Goal: Information Seeking & Learning: Learn about a topic

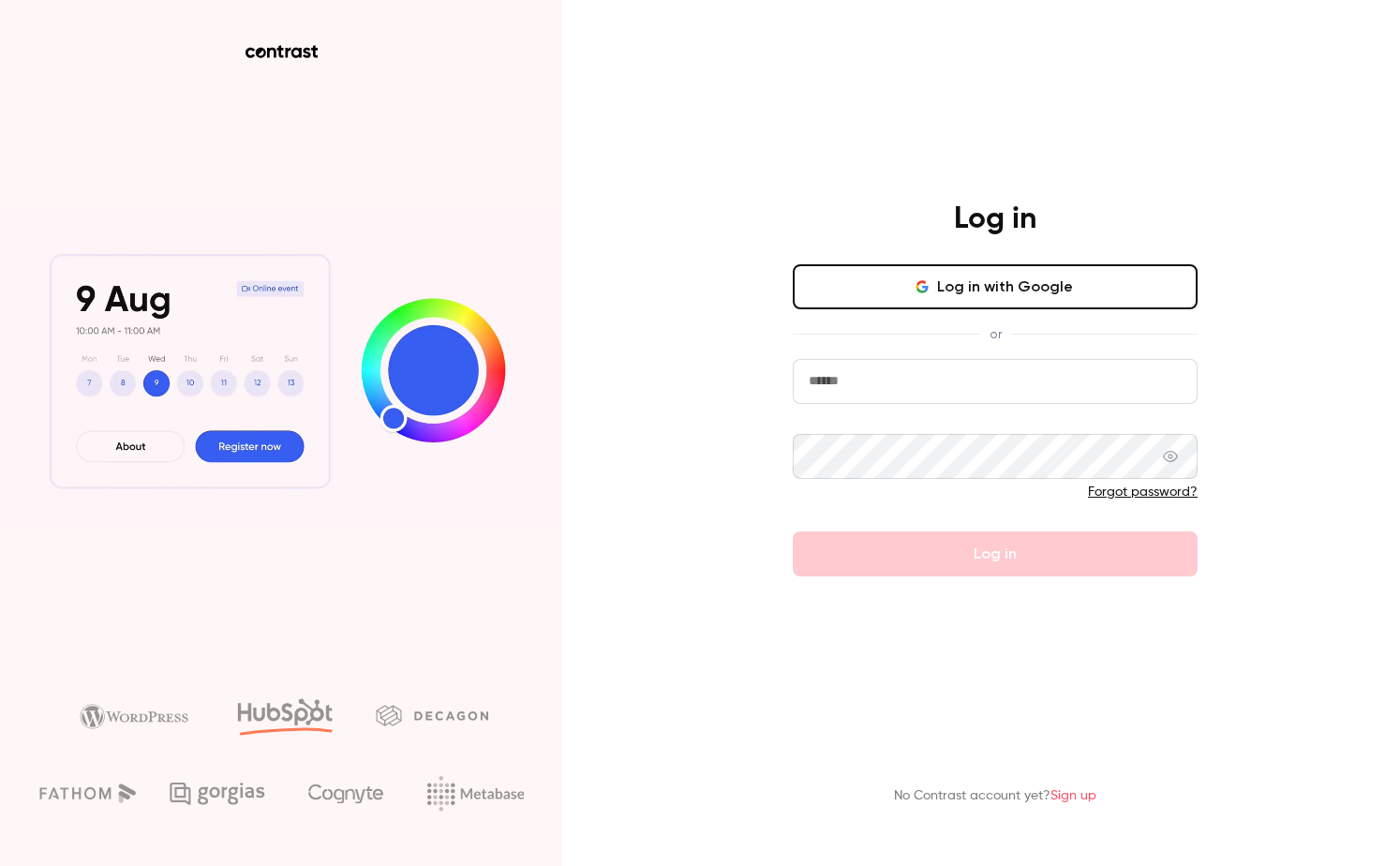
click at [904, 315] on div "Log in with Google or Forgot password? Log in" at bounding box center [994, 420] width 405 height 312
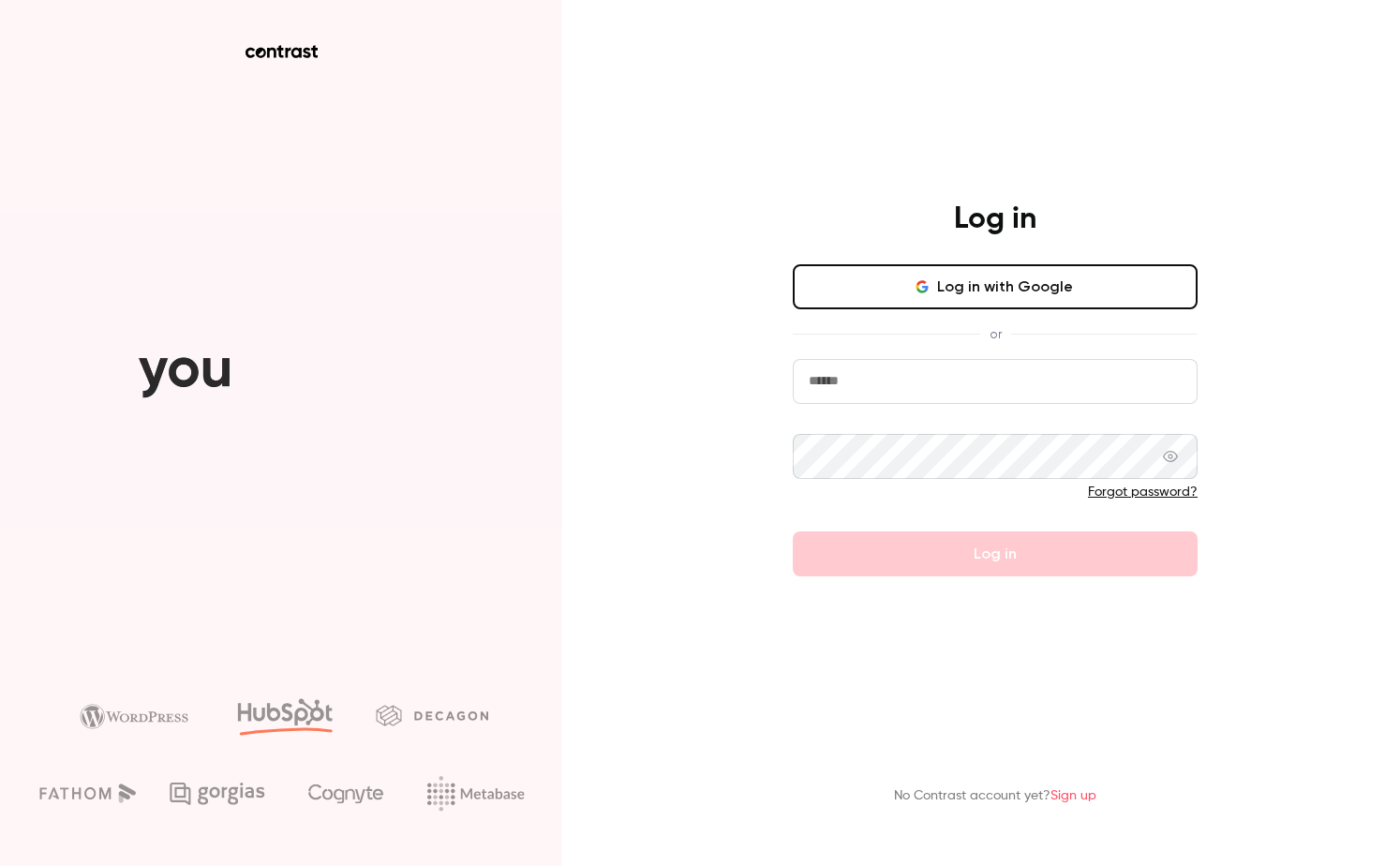
click at [895, 286] on button "Log in with Google" at bounding box center [994, 287] width 405 height 45
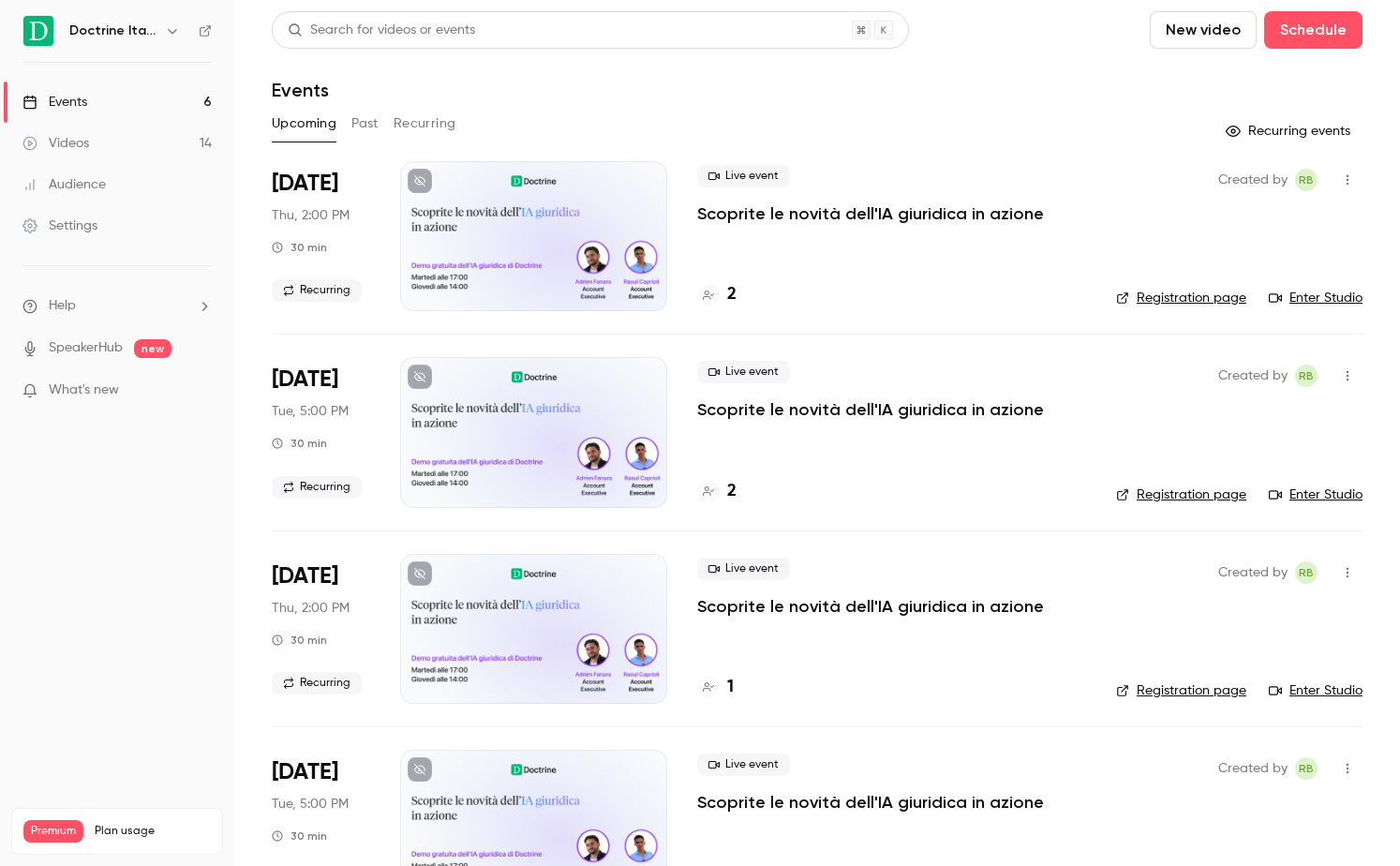
click at [170, 33] on icon "button" at bounding box center [172, 31] width 9 height 5
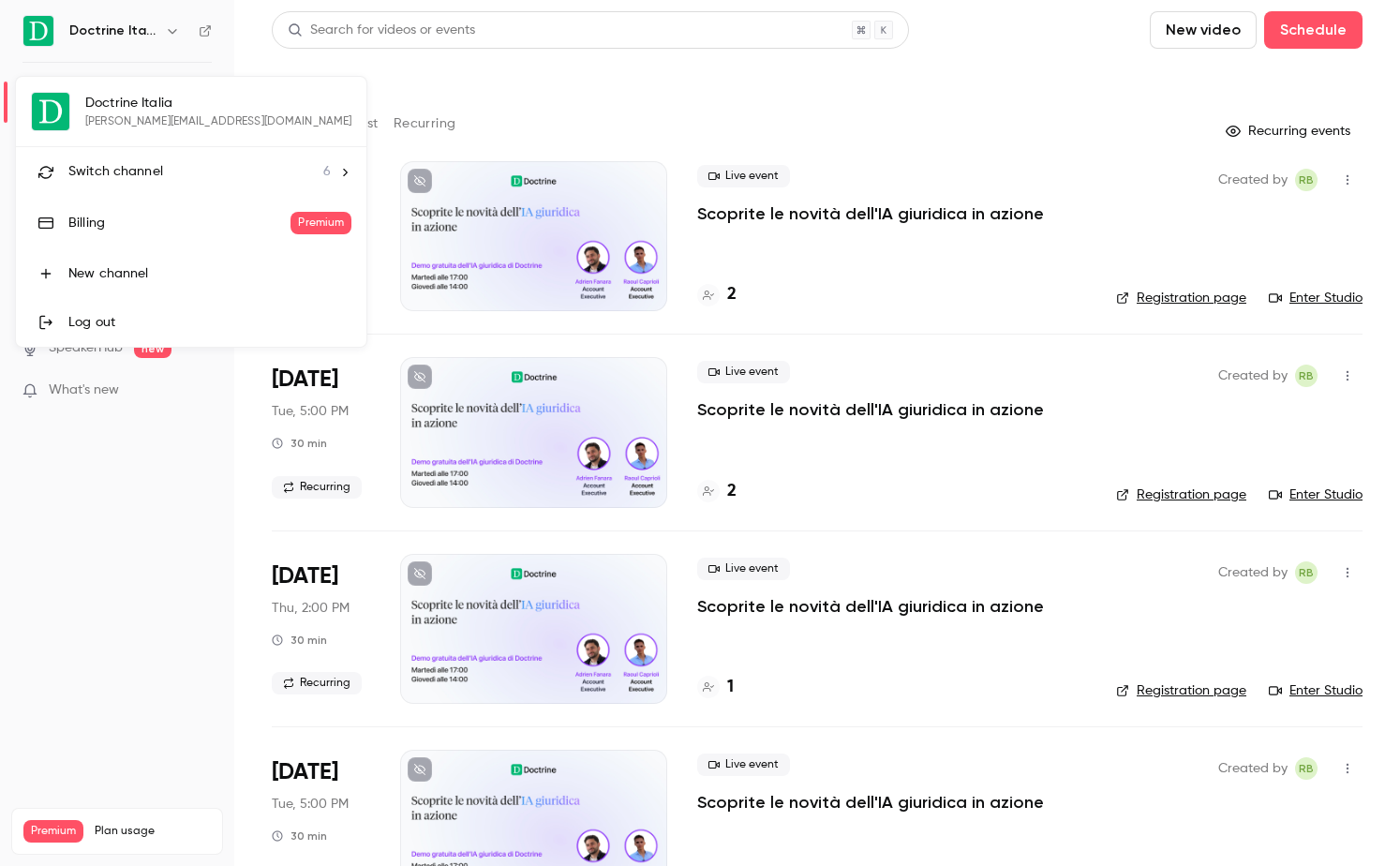
click at [184, 168] on div "Switch channel 6" at bounding box center [200, 172] width 263 height 19
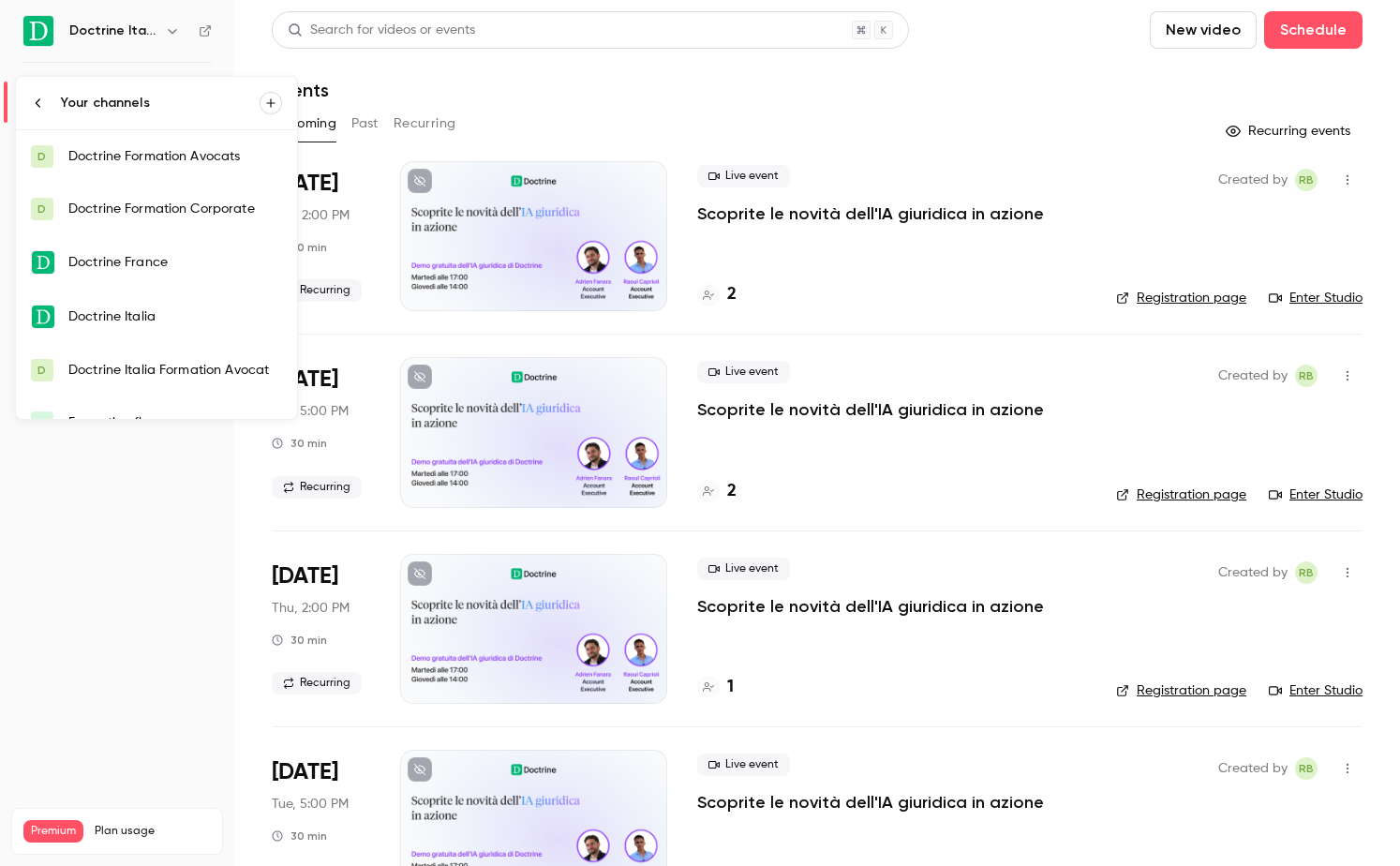
click at [45, 108] on icon at bounding box center [39, 103] width 15 height 15
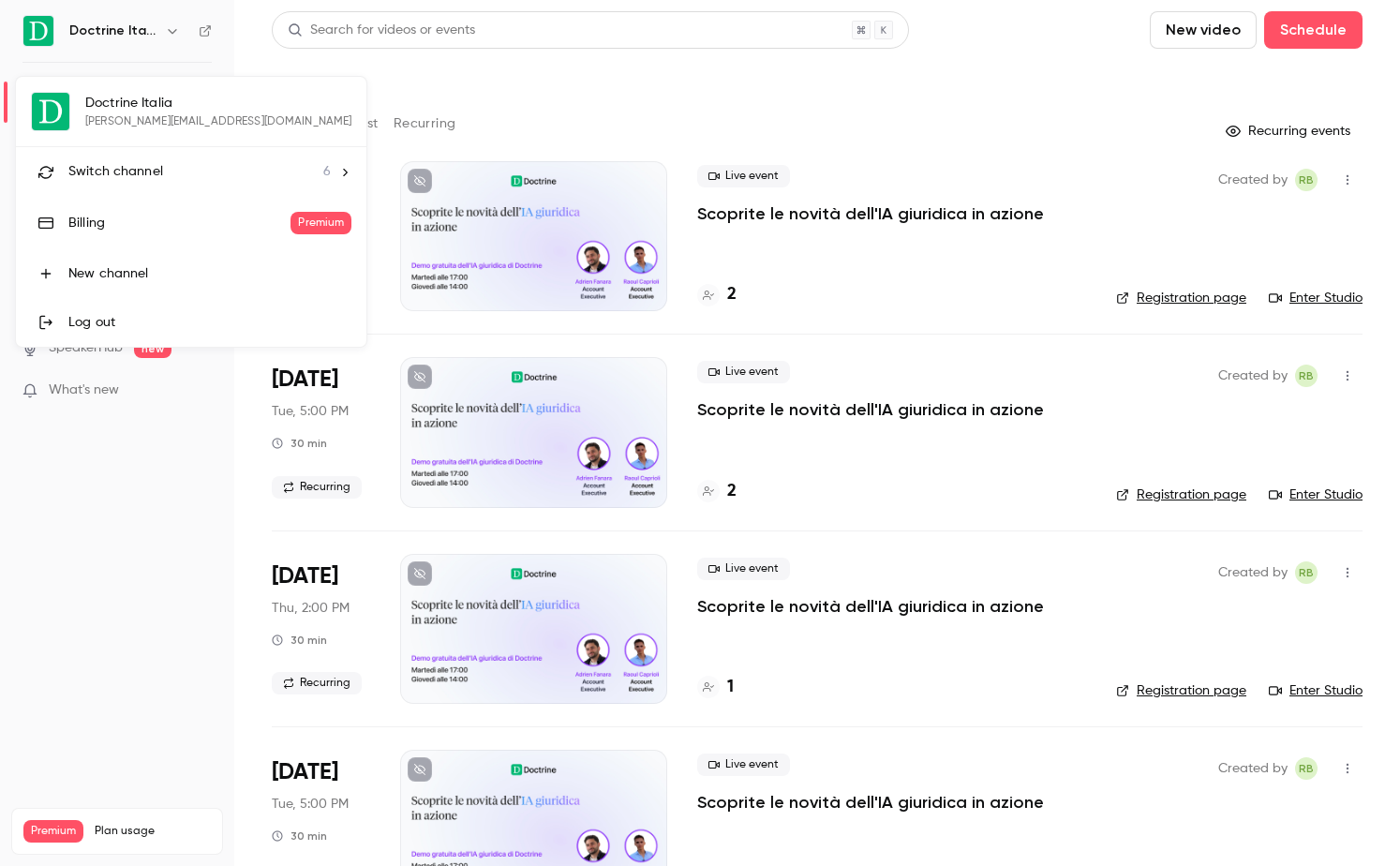
click at [530, 88] on div at bounding box center [700, 433] width 1400 height 866
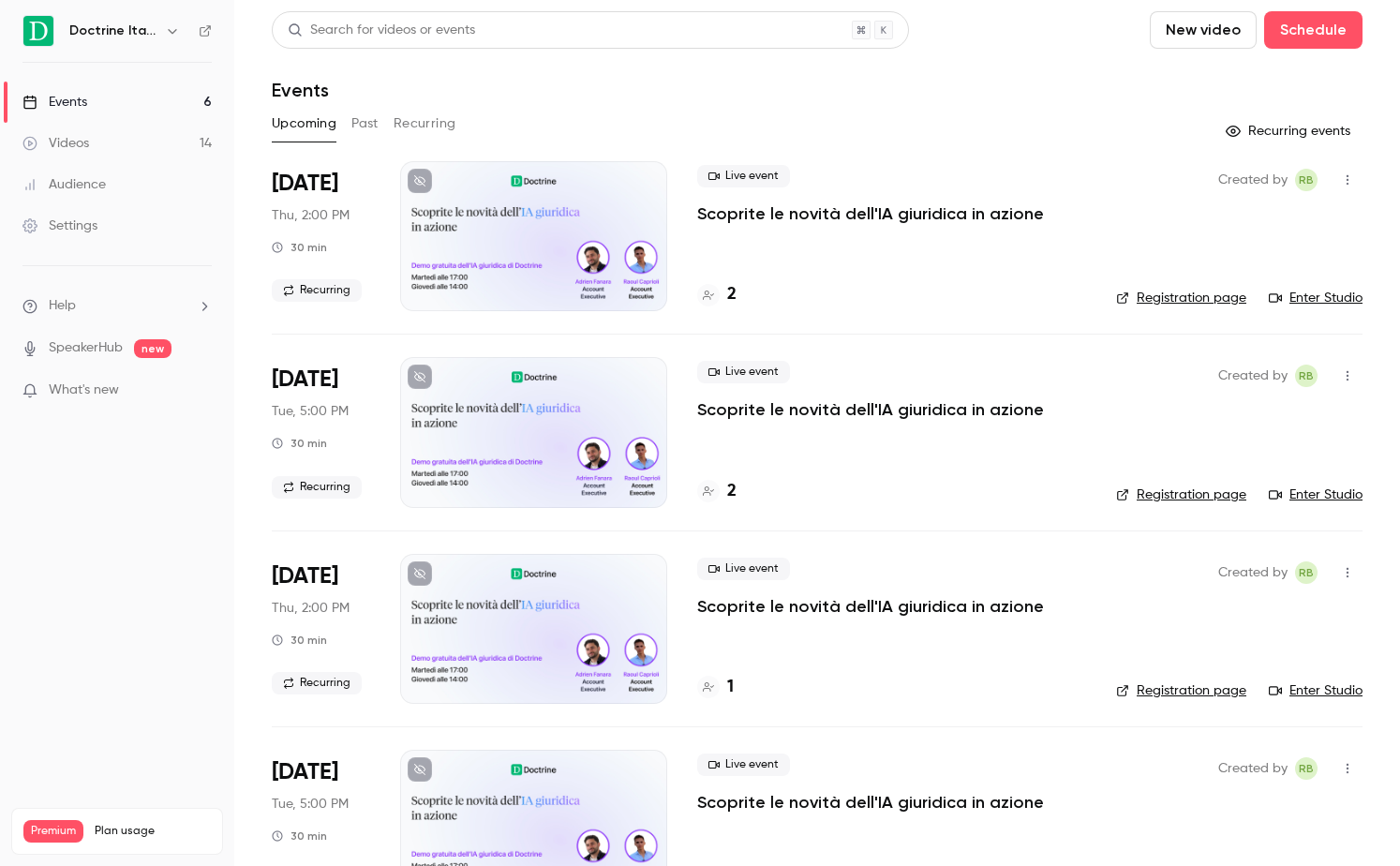
click at [367, 121] on button "Past" at bounding box center [365, 124] width 27 height 30
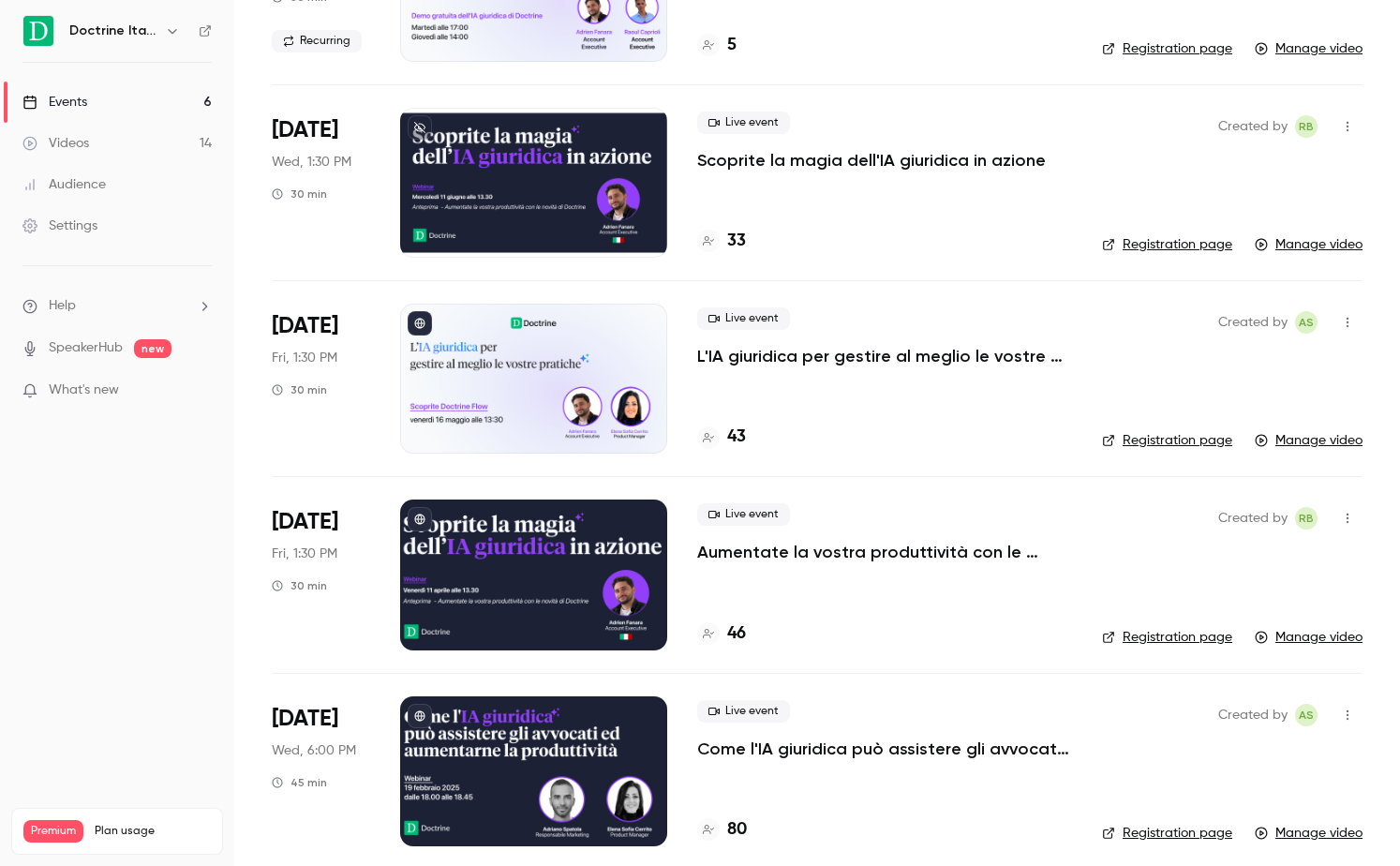
scroll to position [3578, 0]
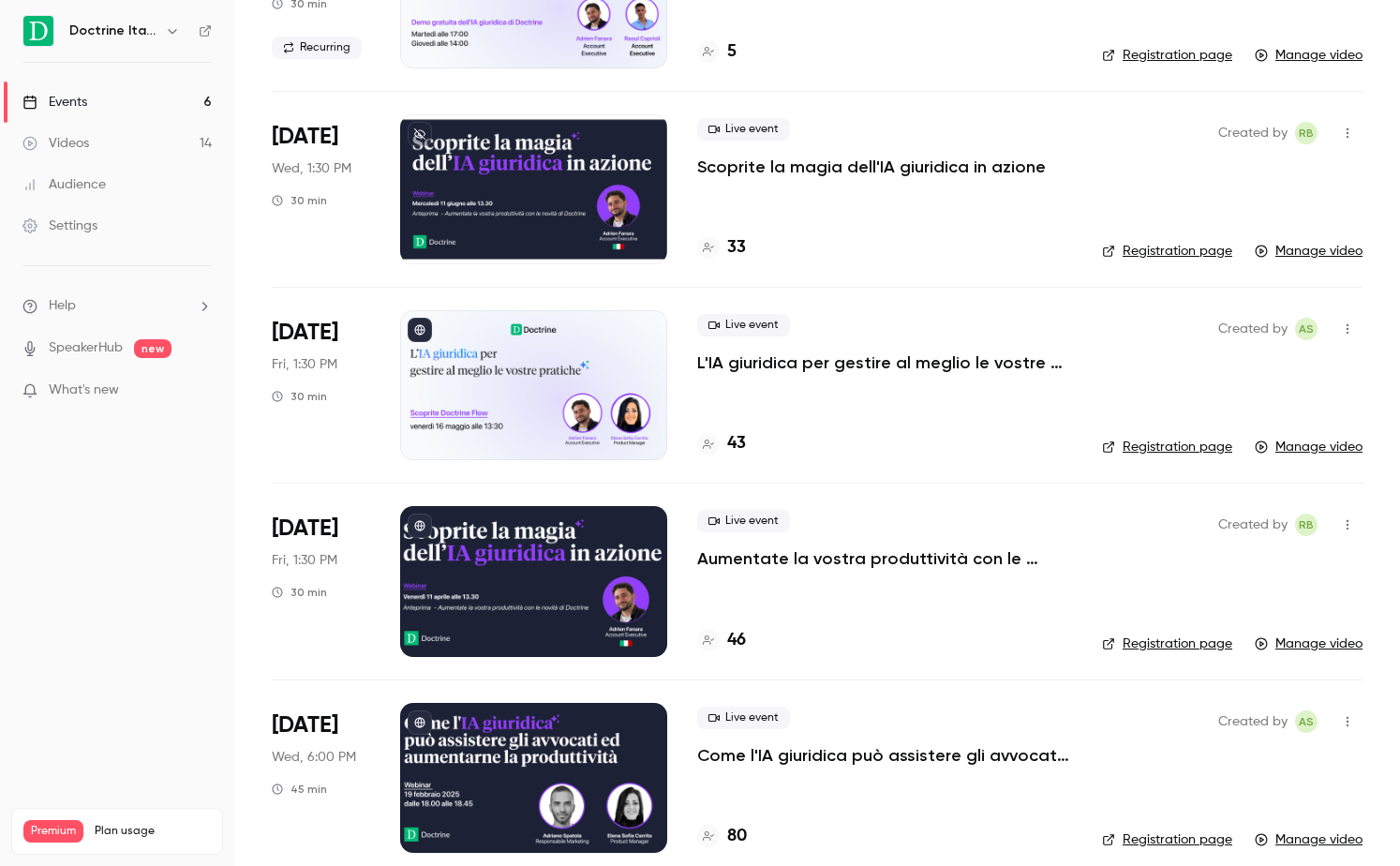
click at [849, 364] on p "L'IA giuridica per gestire al meglio le vostre pratiche" at bounding box center [884, 362] width 375 height 22
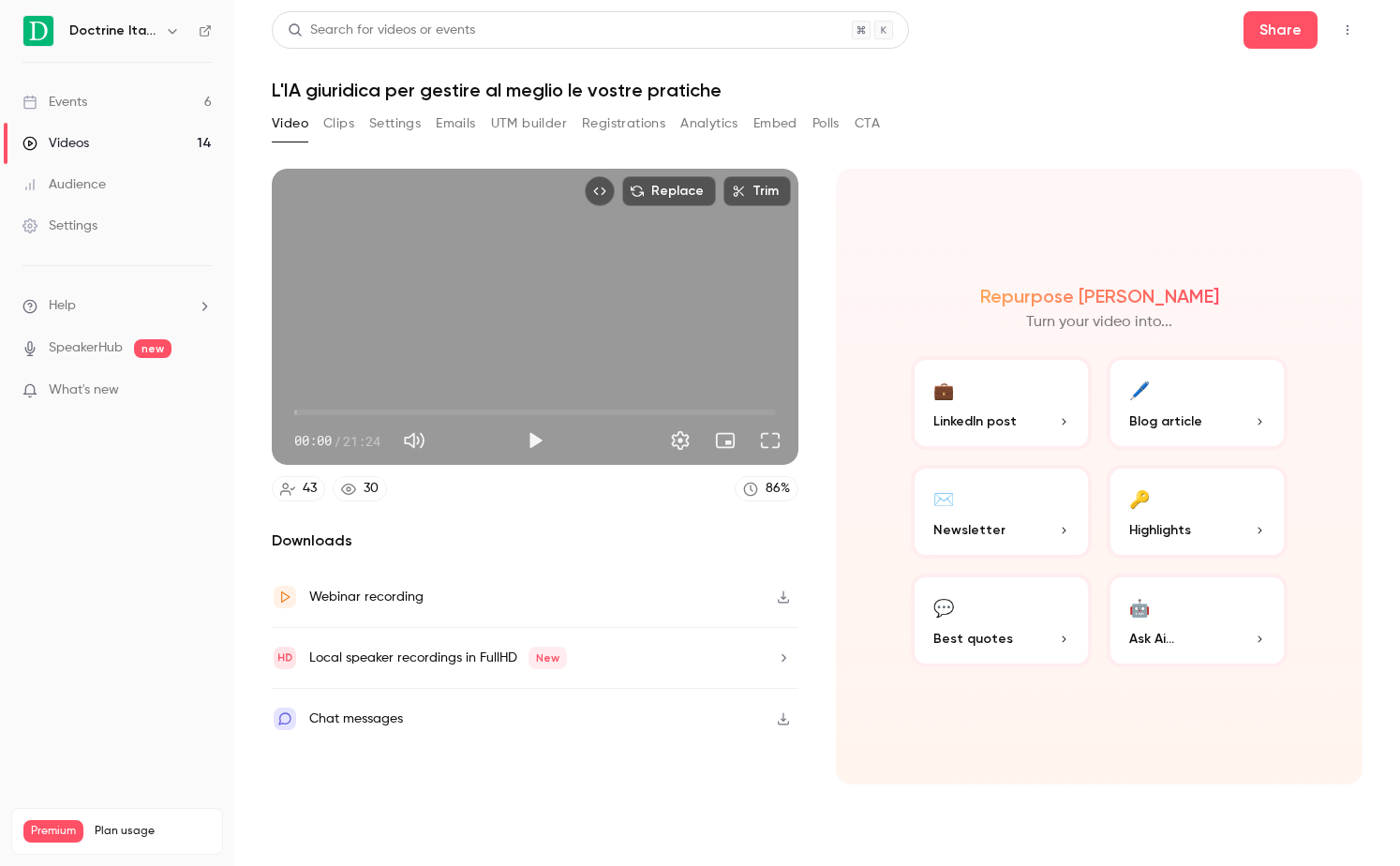
click at [376, 116] on button "Settings" at bounding box center [394, 124] width 51 height 30
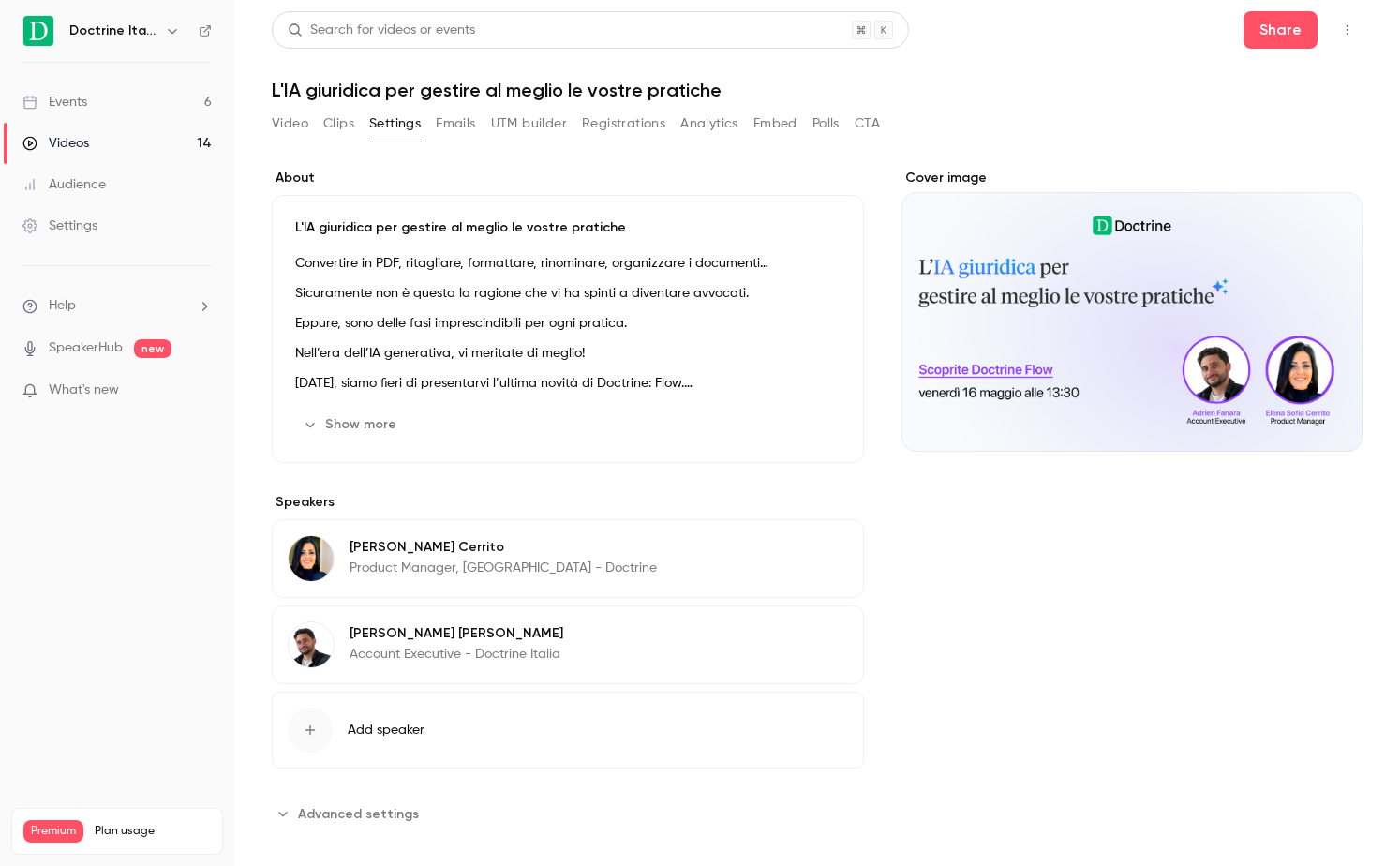
click at [294, 116] on button "Video" at bounding box center [290, 124] width 37 height 30
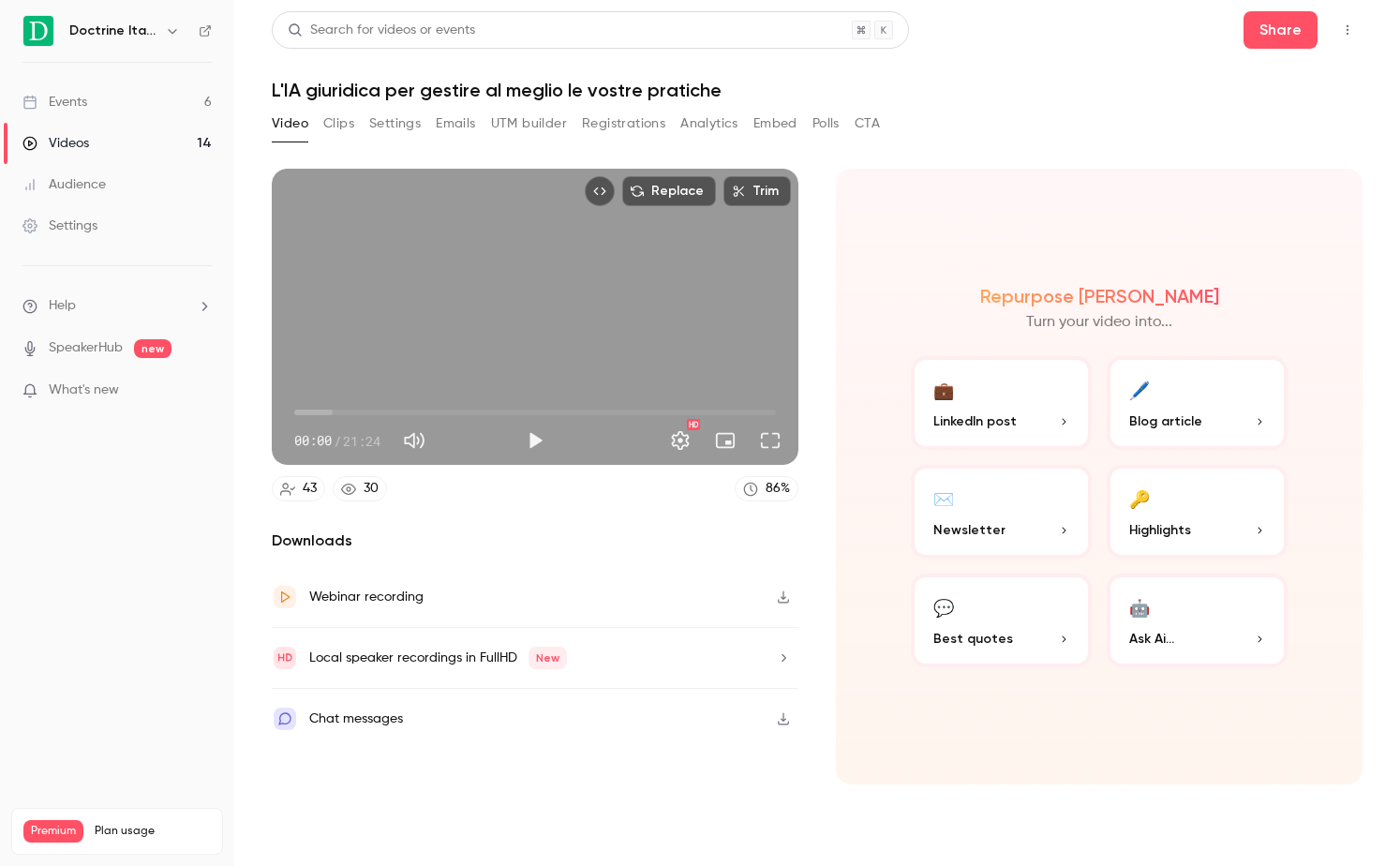
click at [93, 101] on link "Events 6" at bounding box center [117, 101] width 235 height 42
